Goal: Task Accomplishment & Management: Manage account settings

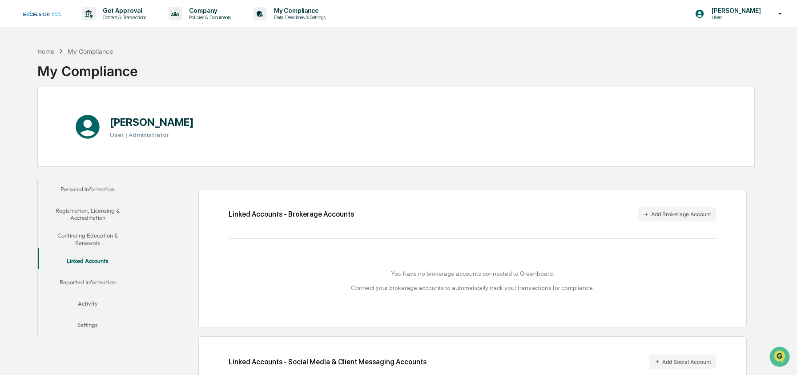
drag, startPoint x: 583, startPoint y: 34, endPoint x: 588, endPoint y: 31, distance: 5.8
click at [757, 18] on p "Users" at bounding box center [735, 17] width 61 height 6
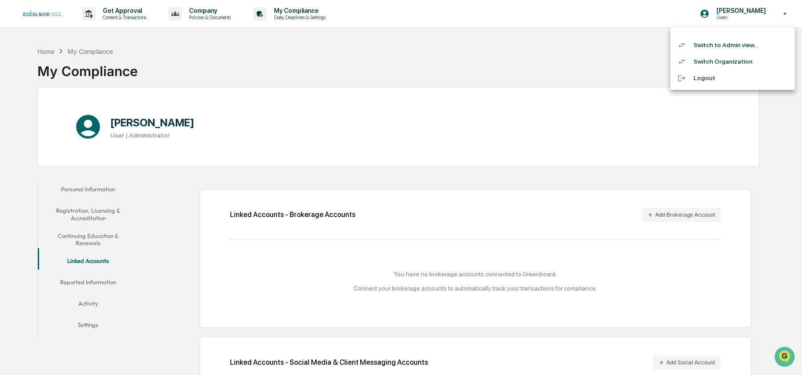
click at [733, 44] on li "Switch to Admin view..." at bounding box center [732, 45] width 125 height 16
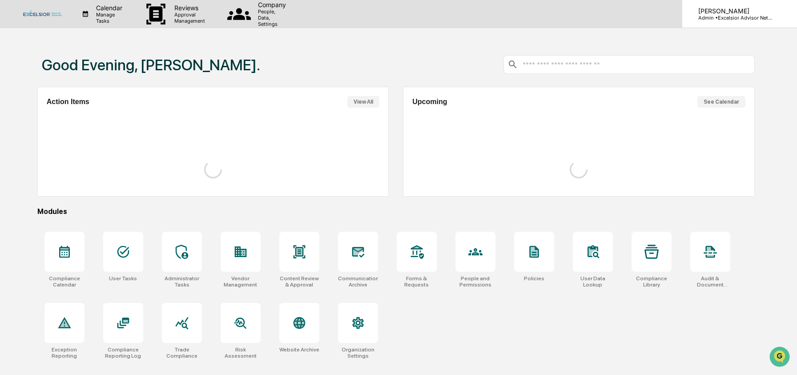
click at [749, 12] on p "[PERSON_NAME]" at bounding box center [732, 11] width 83 height 8
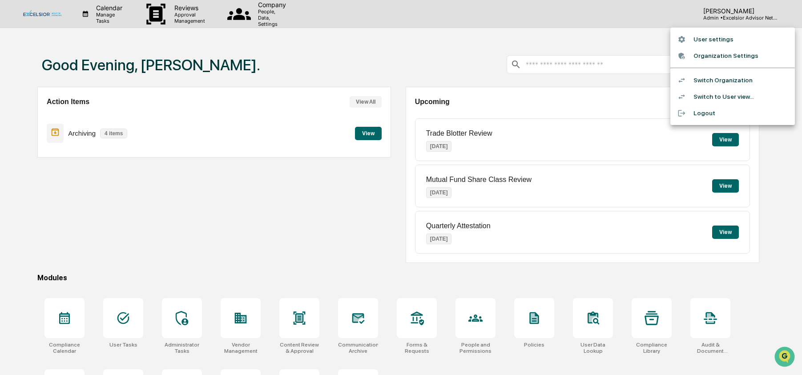
click at [726, 81] on li "Switch Organization" at bounding box center [732, 80] width 125 height 16
